Goal: Task Accomplishment & Management: Complete application form

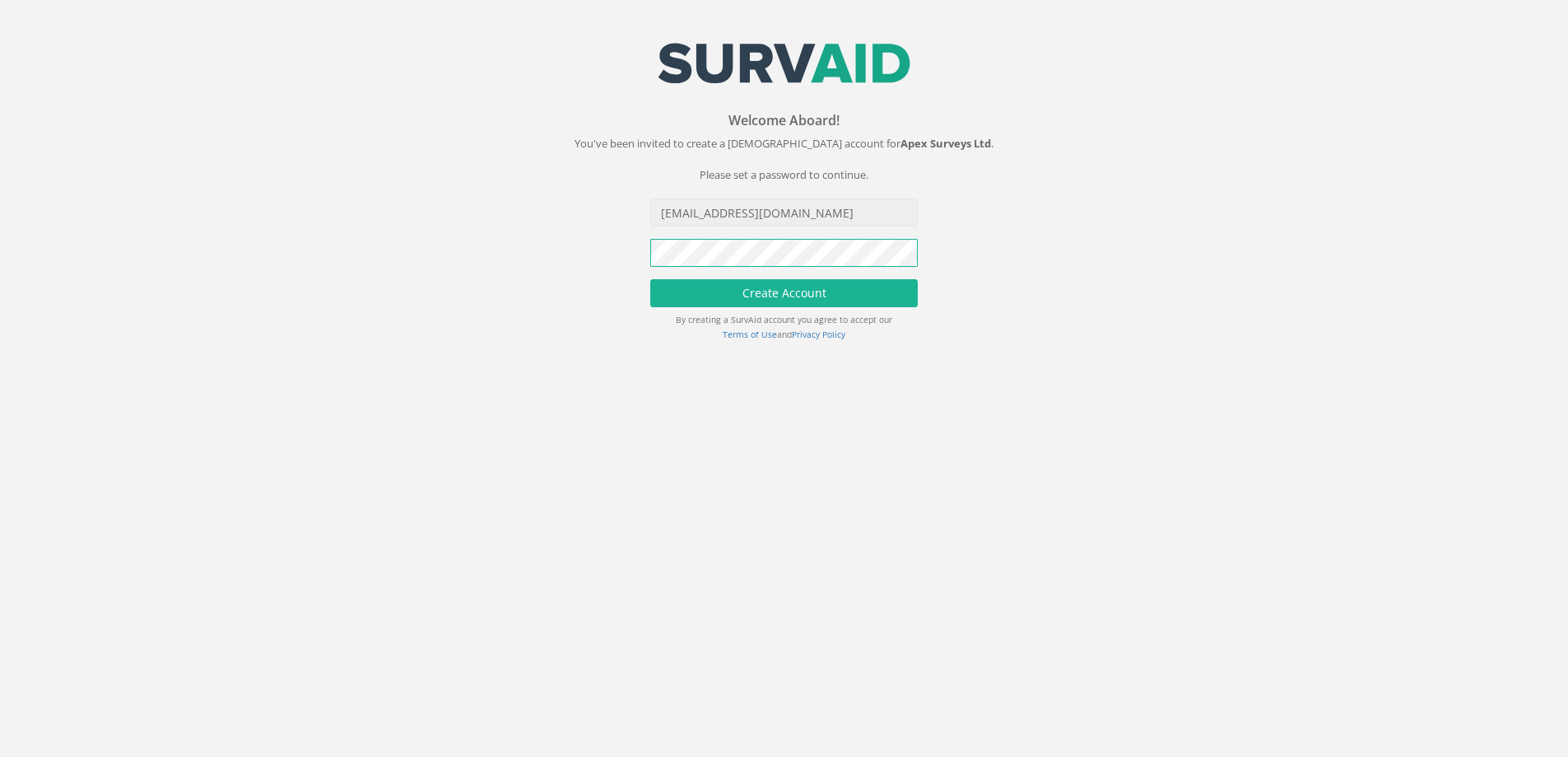
click at [651, 279] on button "Create Account" at bounding box center [784, 293] width 268 height 28
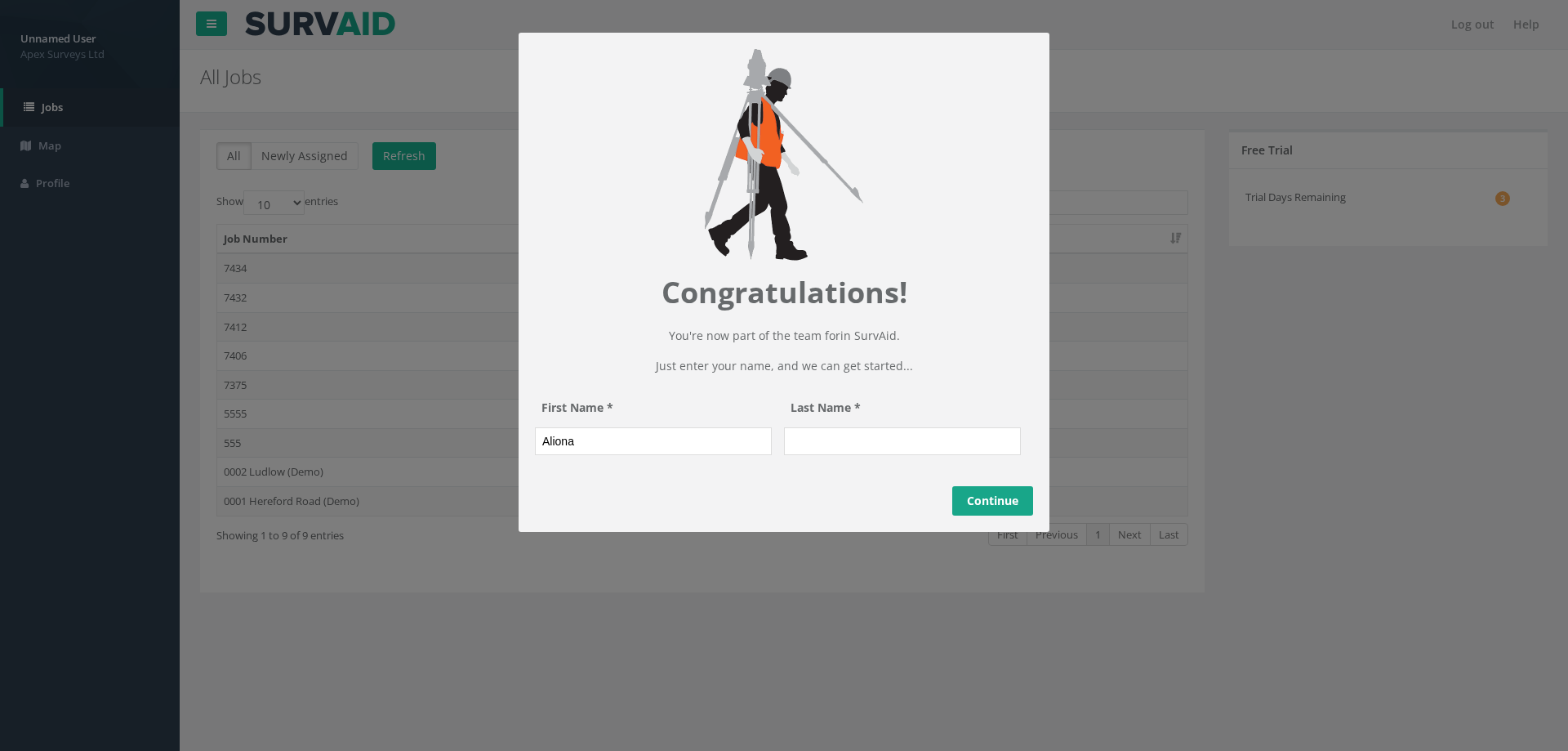
type input "Aliona"
type input "Bauziene"
drag, startPoint x: 1004, startPoint y: 522, endPoint x: 1529, endPoint y: 596, distance: 530.2
click at [1004, 515] on link "Continue" at bounding box center [992, 501] width 81 height 29
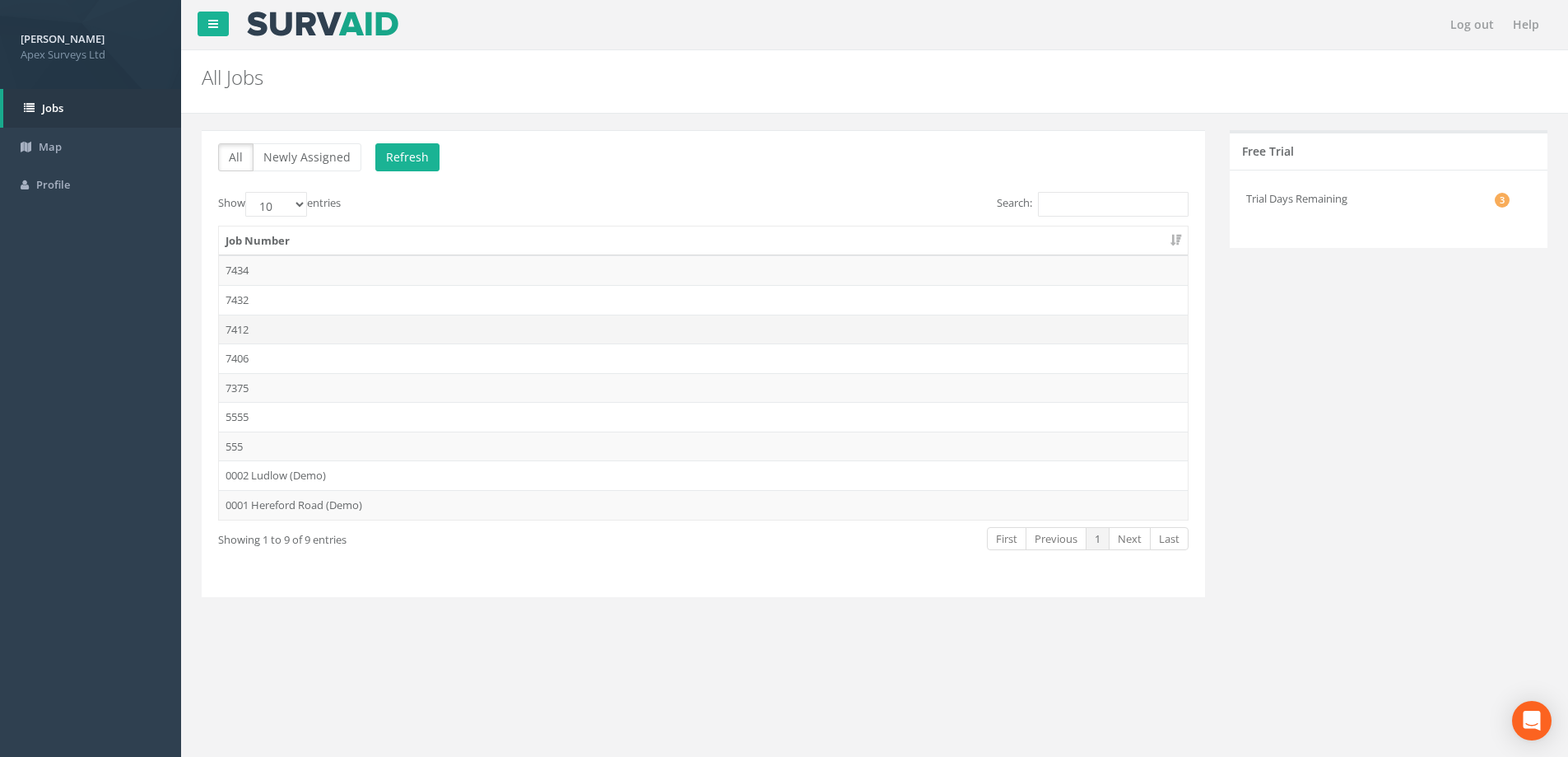
click at [245, 325] on td "7412" at bounding box center [704, 330] width 969 height 30
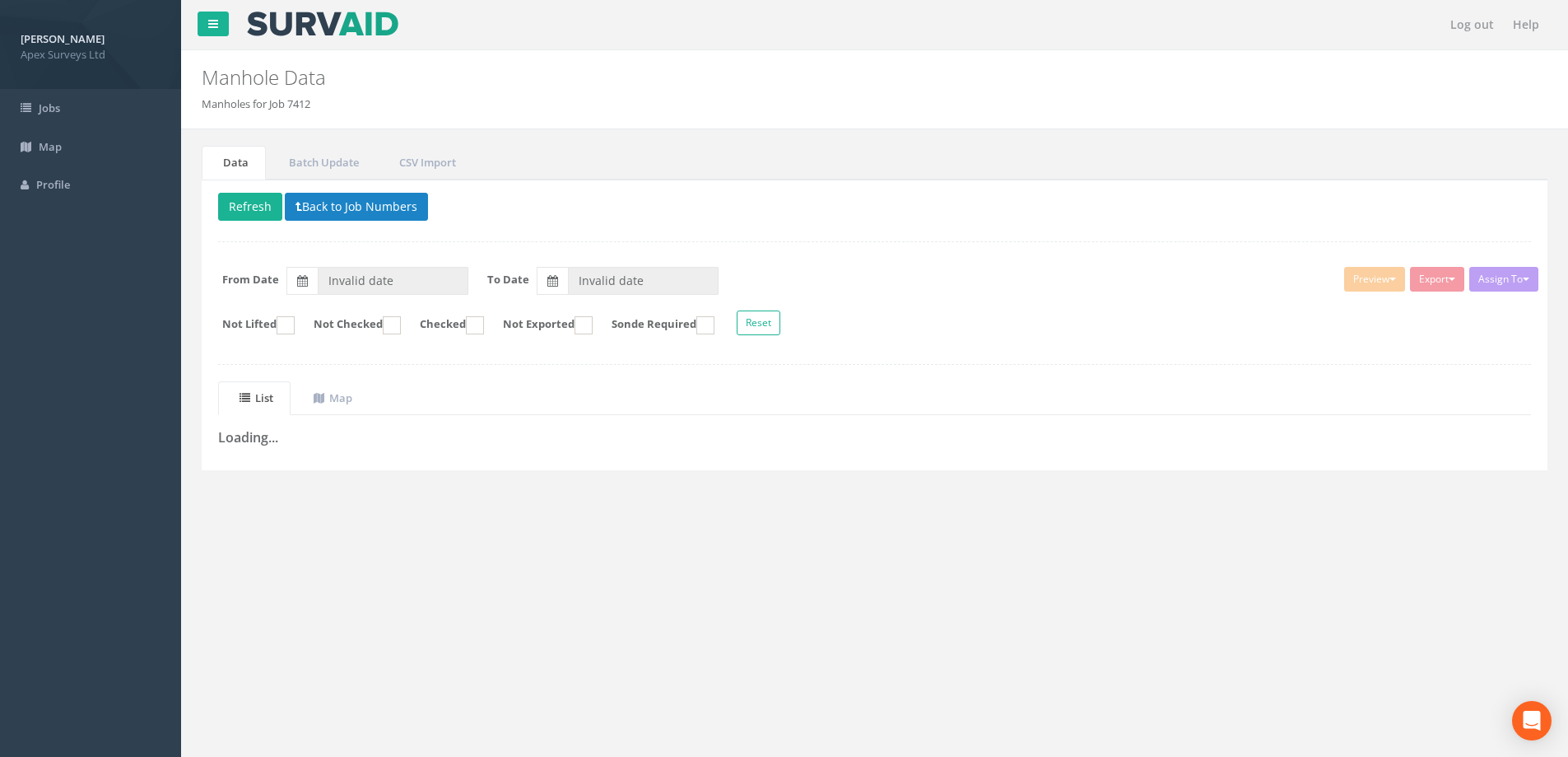
type input "[DATE]"
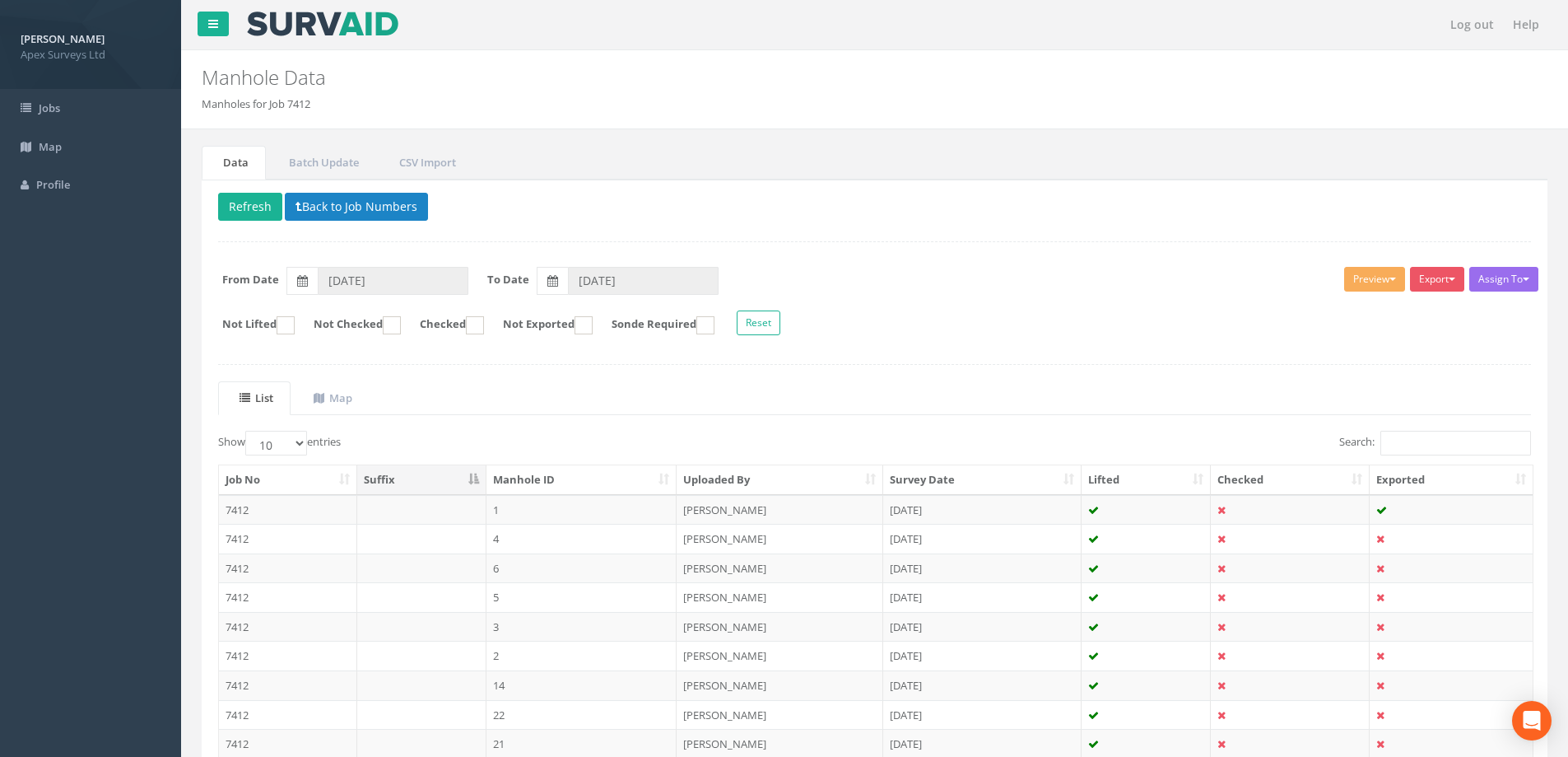
click at [308, 14] on image at bounding box center [323, 23] width 155 height 24
